Goal: Check status: Check status

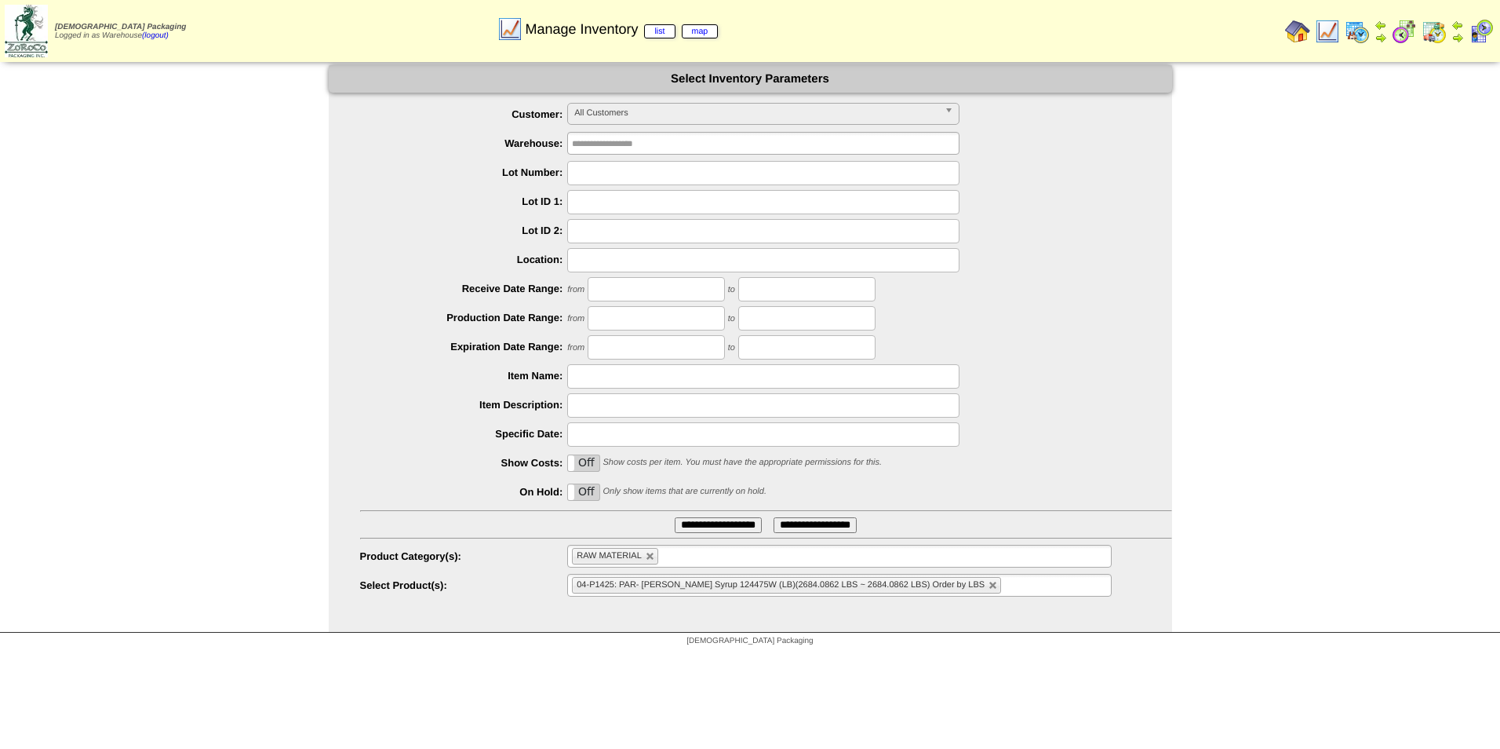
click at [1348, 32] on img at bounding box center [1357, 31] width 25 height 25
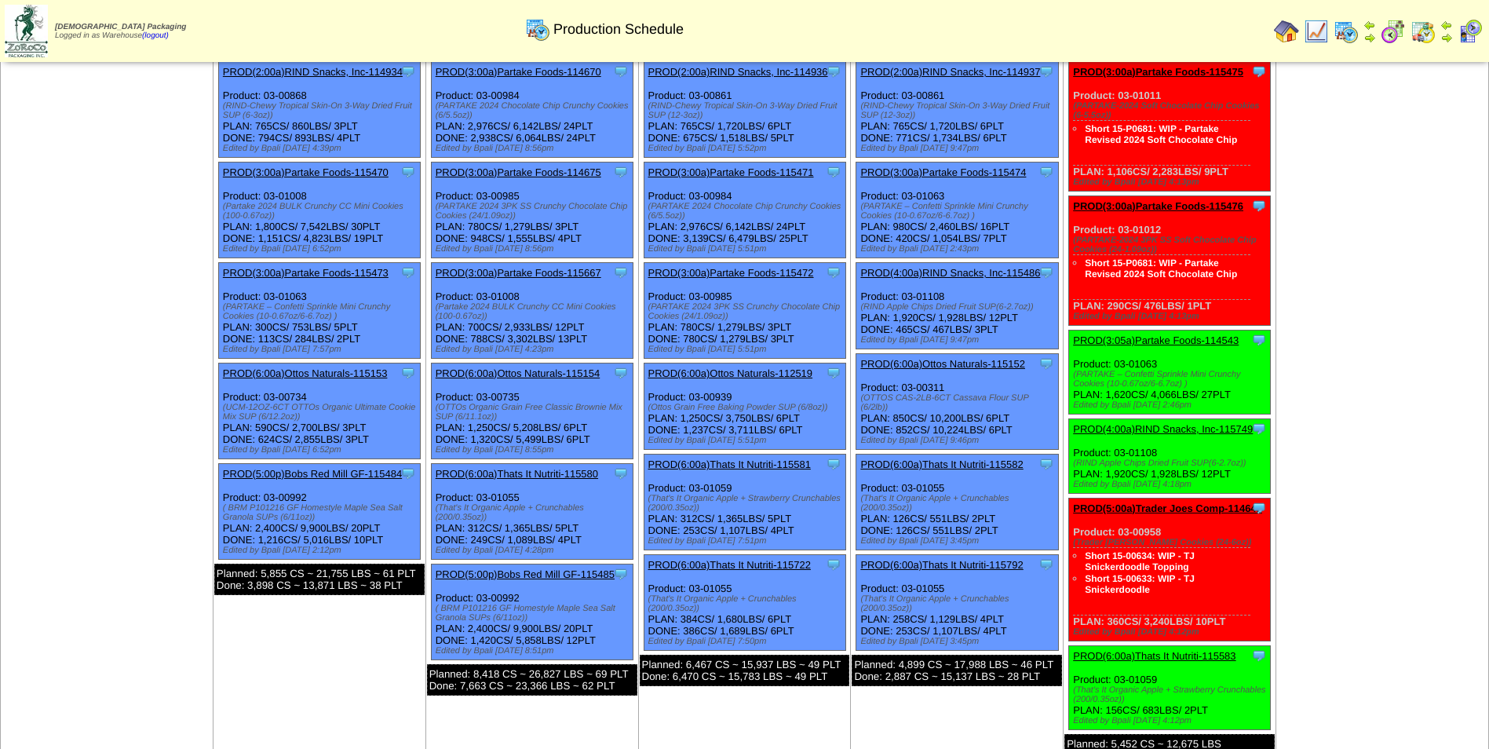
scroll to position [668, 0]
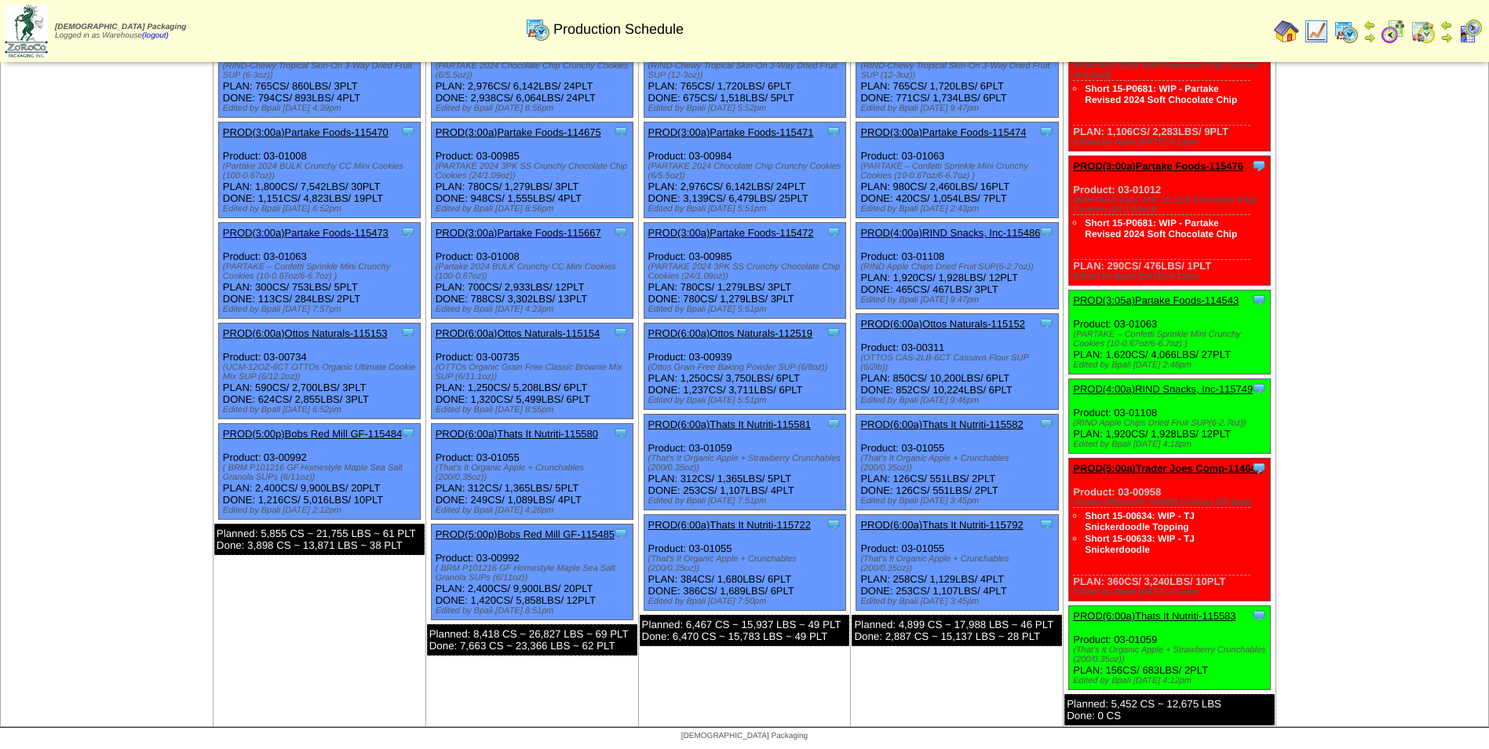
click at [1165, 301] on link "PROD(3:05a)Partake Foods-114543" at bounding box center [1156, 300] width 166 height 12
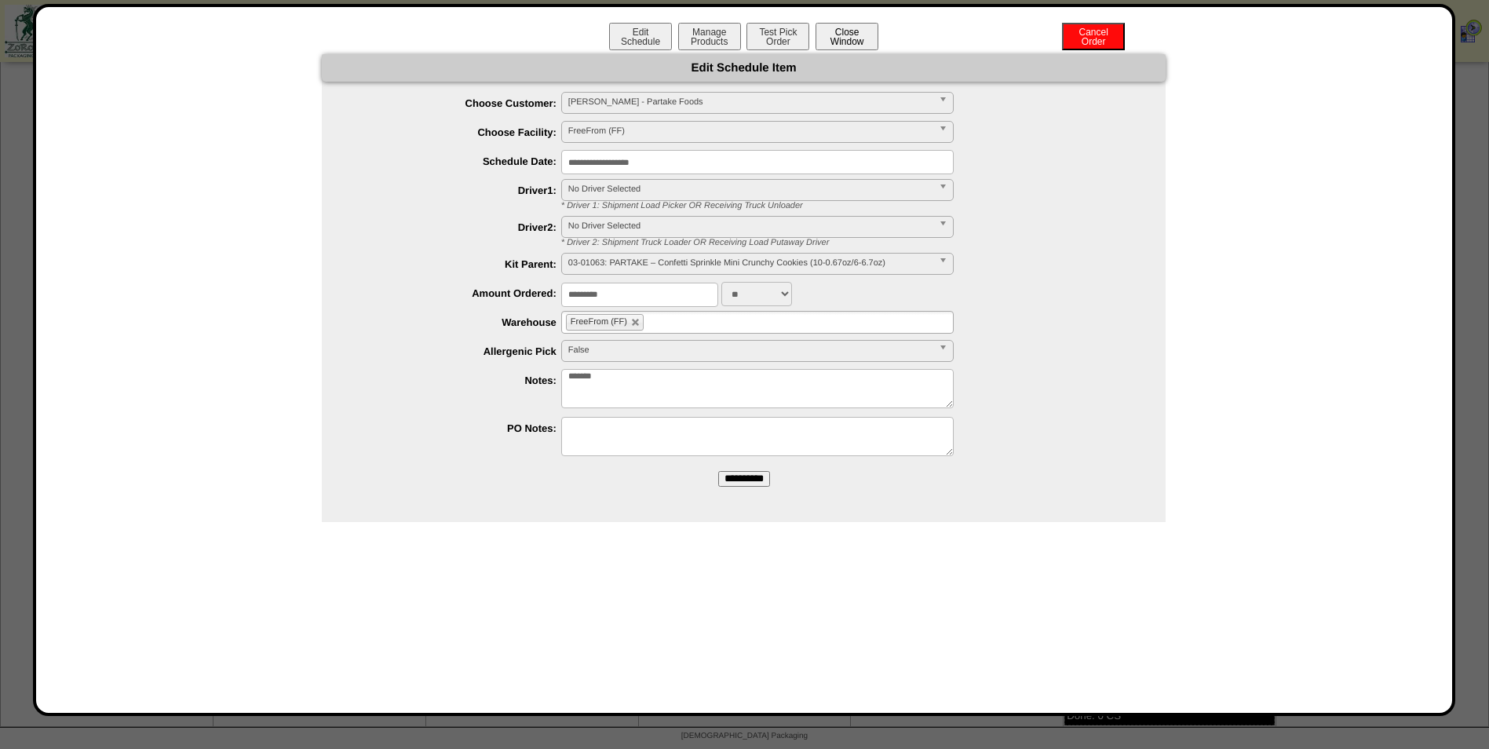
click at [842, 42] on button "Close Window" at bounding box center [846, 36] width 63 height 27
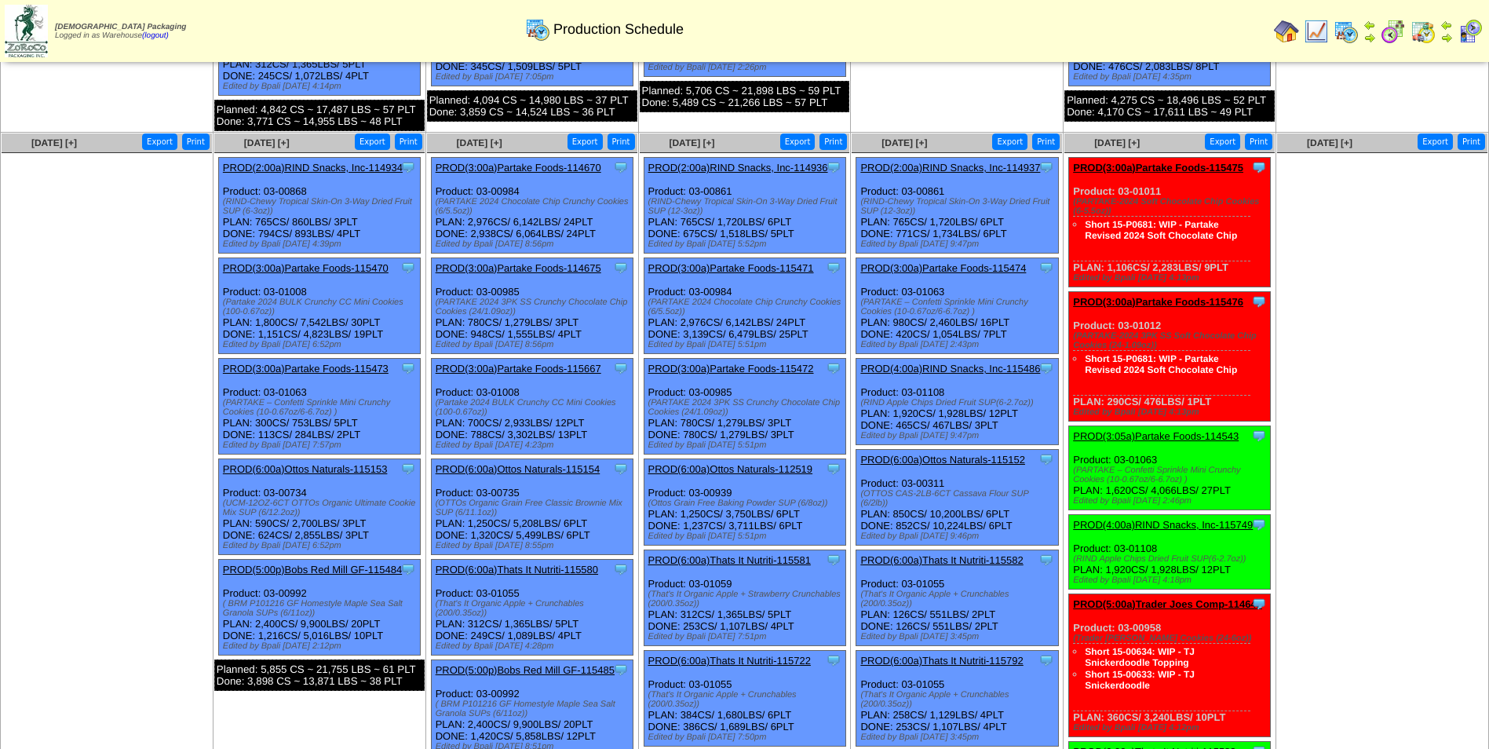
scroll to position [549, 0]
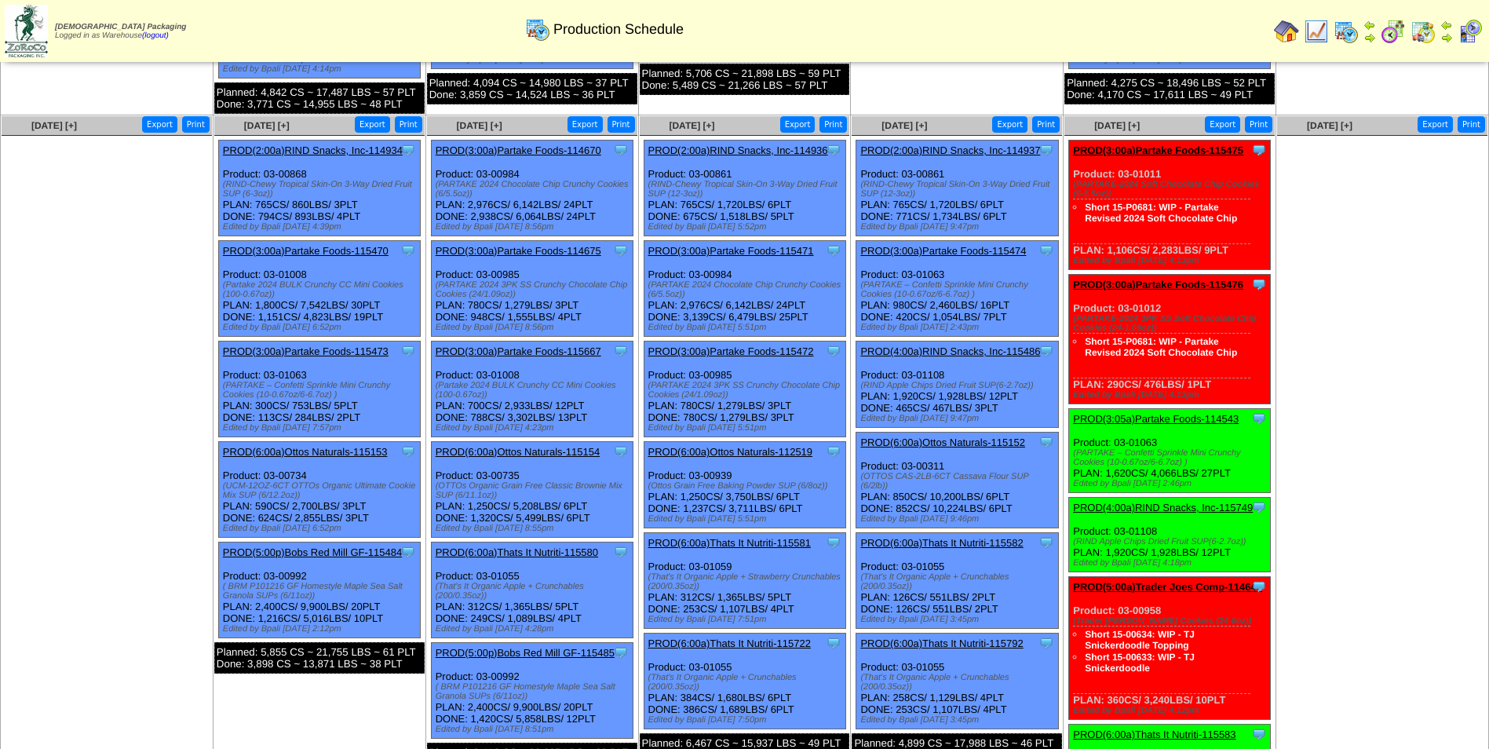
click at [1161, 417] on link "PROD(3:05a)Partake Foods-114543" at bounding box center [1156, 419] width 166 height 12
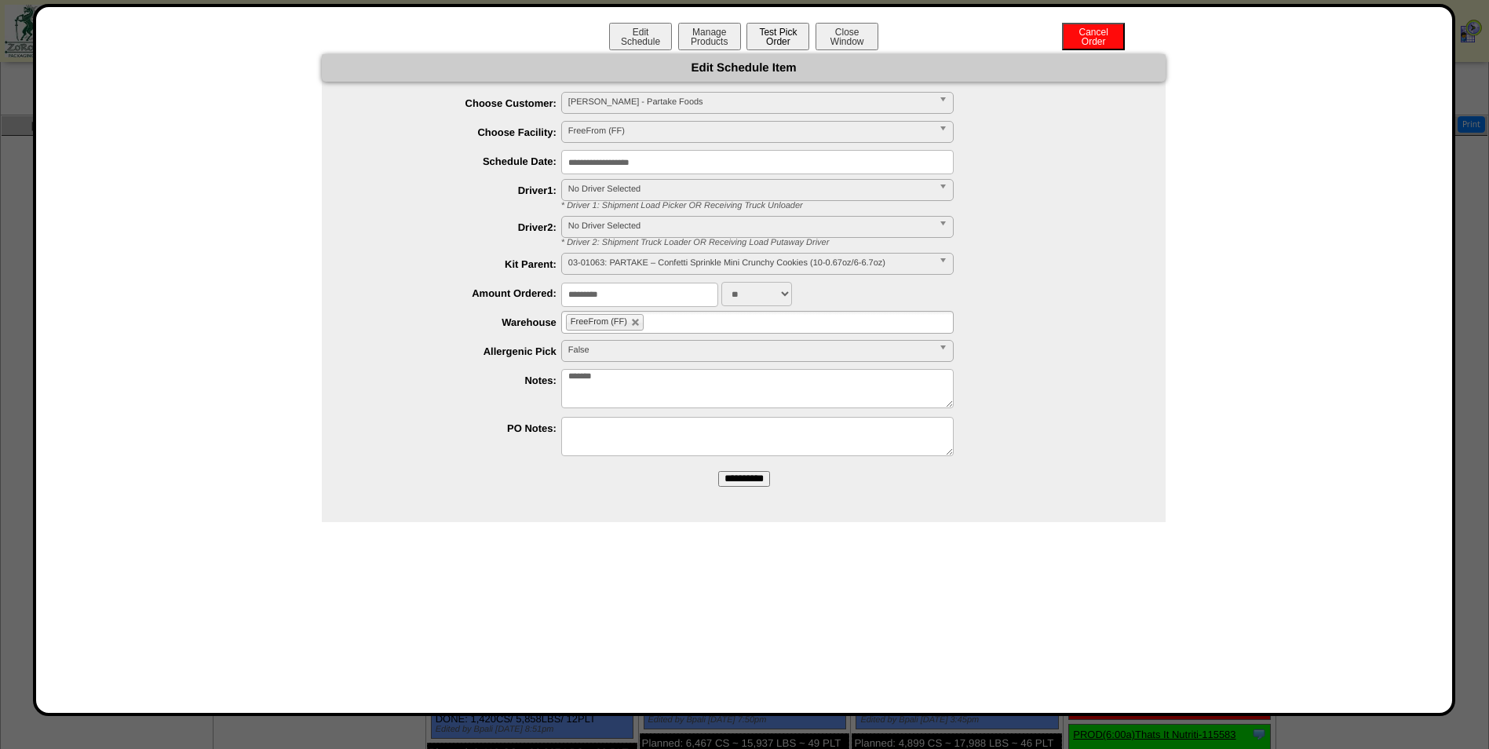
click at [786, 37] on button "Test Pick Order" at bounding box center [777, 36] width 63 height 27
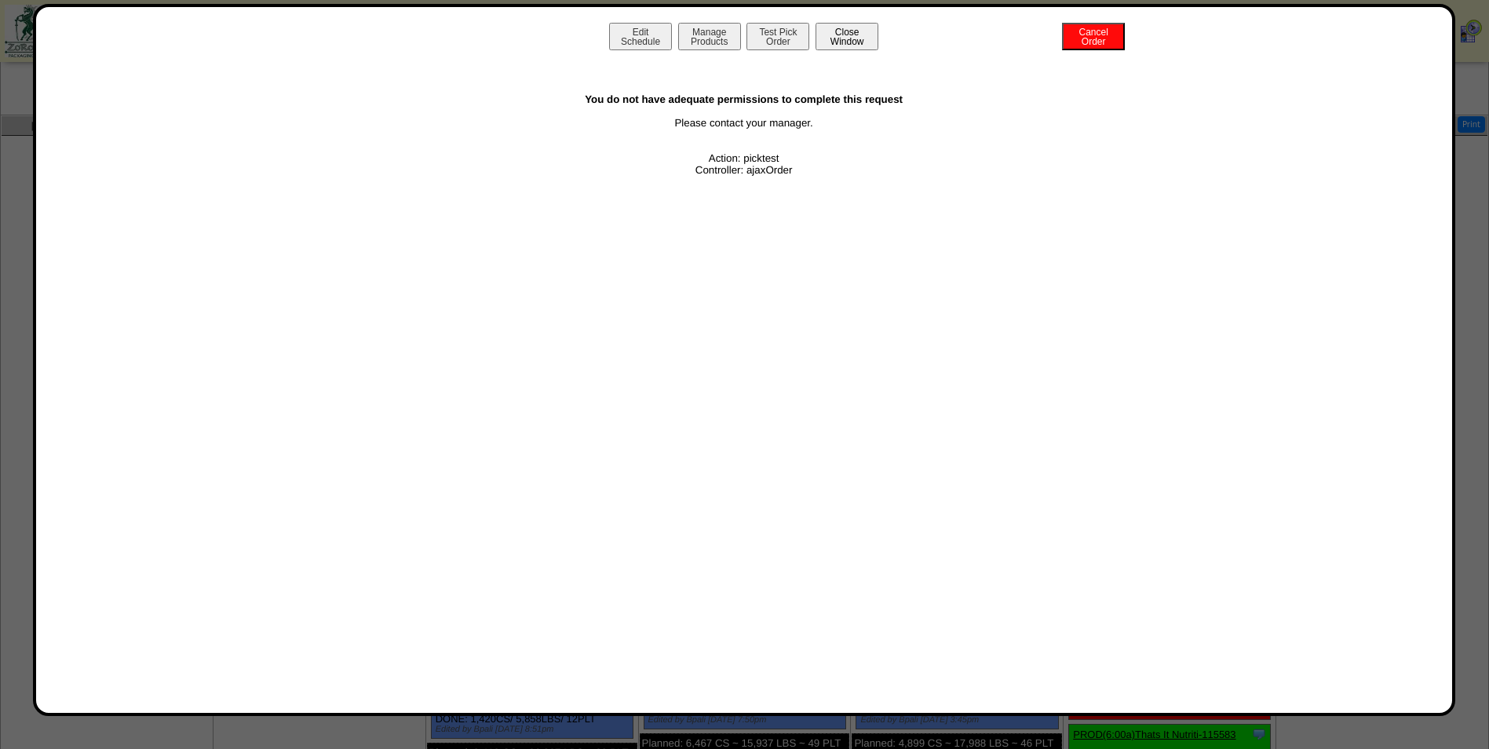
click at [834, 46] on button "Close Window" at bounding box center [846, 36] width 63 height 27
